Goal: Book appointment/travel/reservation

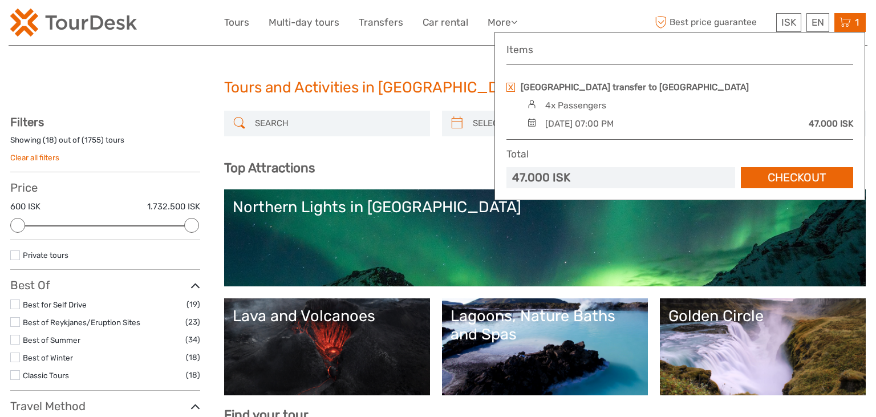
select select
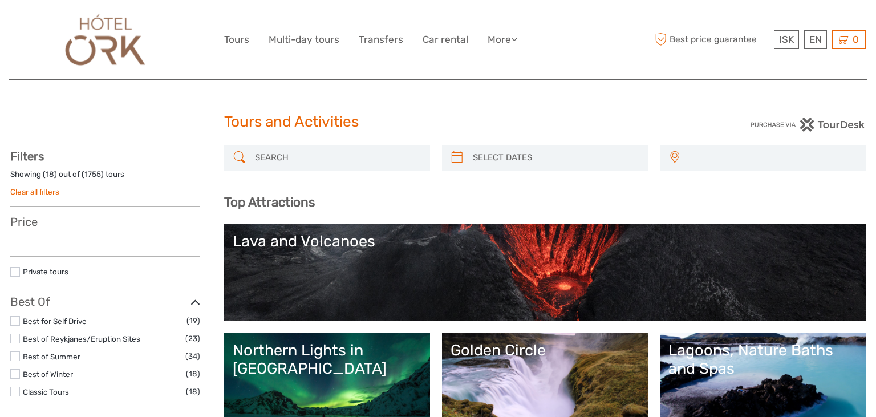
select select
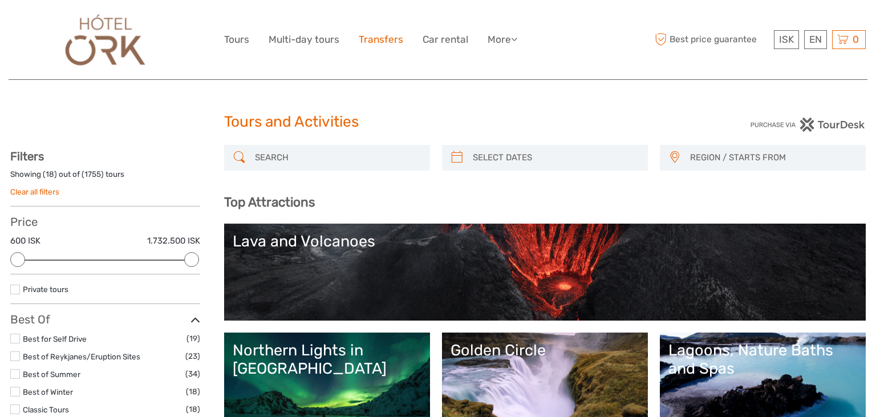
click at [391, 43] on link "Transfers" at bounding box center [381, 39] width 44 height 17
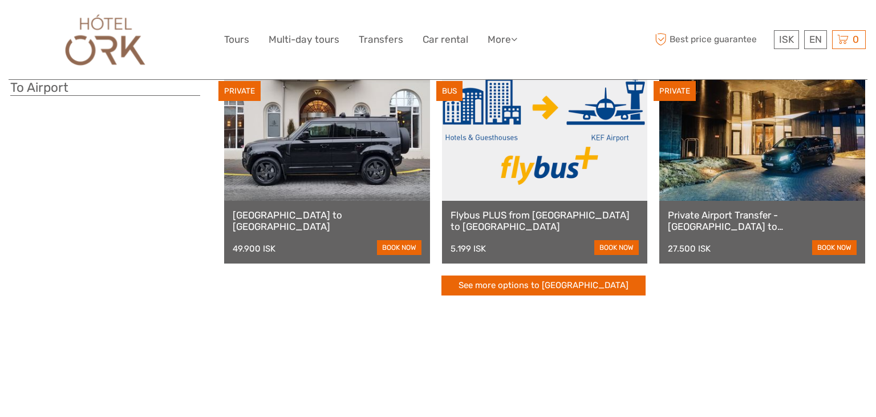
scroll to position [319, 0]
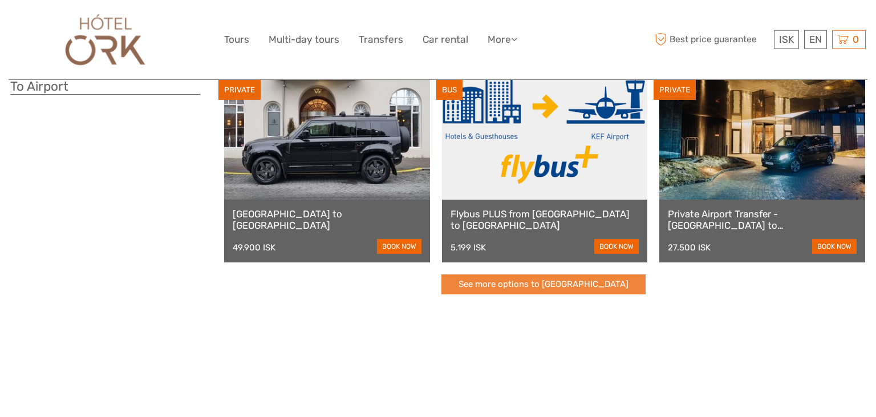
click at [507, 289] on link "See more options to Keflavík airport" at bounding box center [543, 284] width 204 height 20
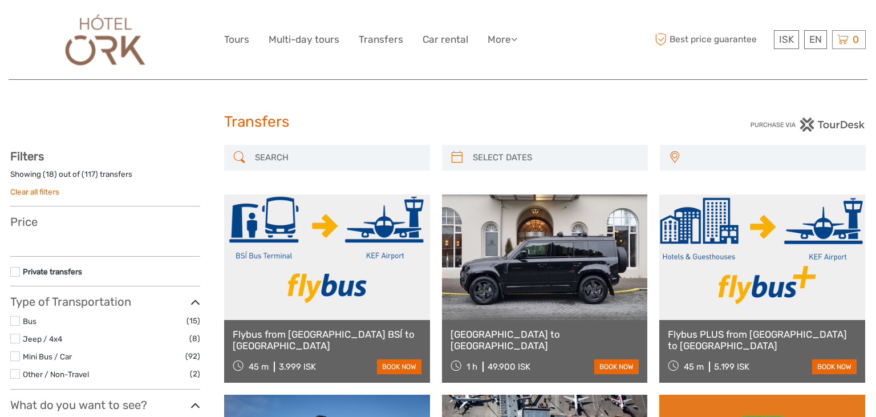
select select
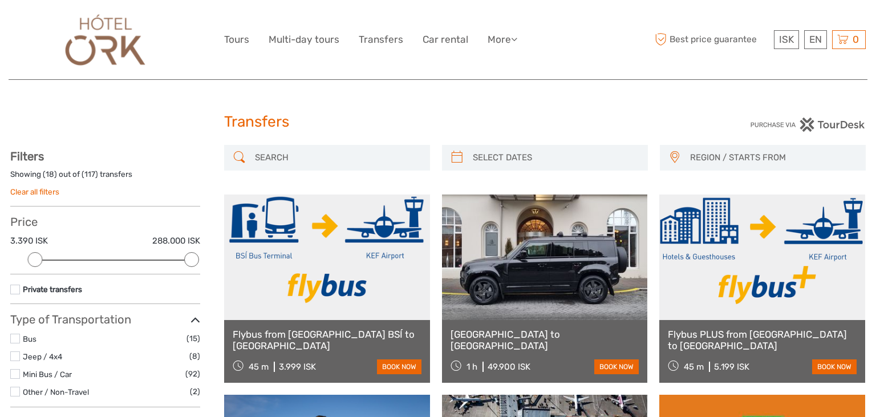
click at [699, 153] on span "REGION / STARTS FROM" at bounding box center [772, 157] width 175 height 19
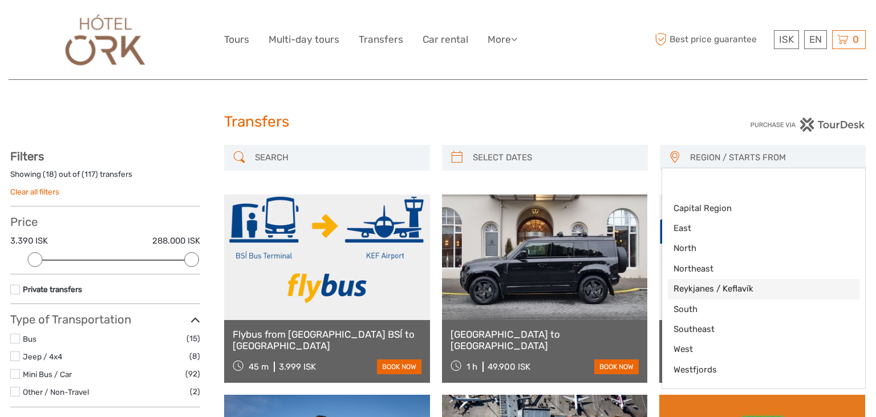
click at [733, 293] on span "Reykjanes / Keflavík" at bounding box center [753, 289] width 161 height 12
select select "Reykjanes / Keflavík"
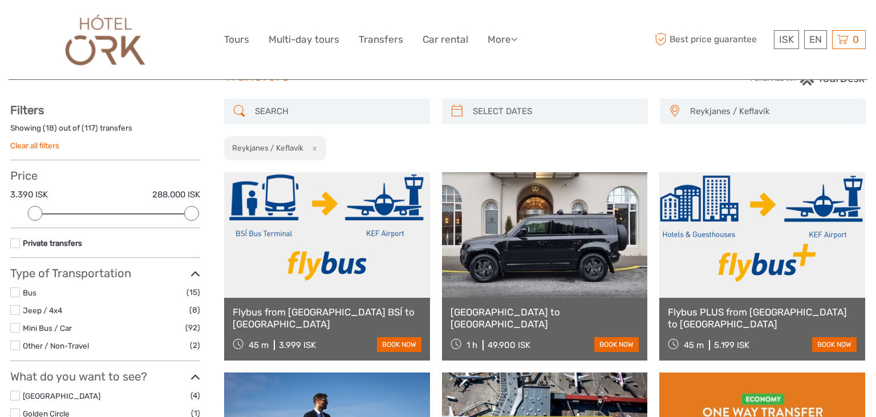
scroll to position [45, 0]
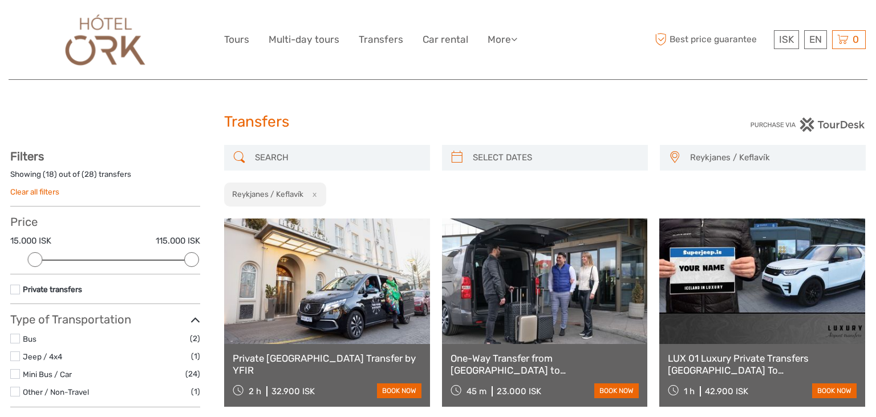
click at [327, 364] on link "Private [GEOGRAPHIC_DATA] Transfer by YFIR" at bounding box center [327, 363] width 189 height 23
